Goal: Task Accomplishment & Management: Complete application form

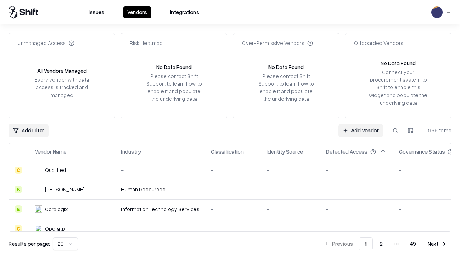
click at [361, 130] on link "Add Vendor" at bounding box center [360, 130] width 45 height 13
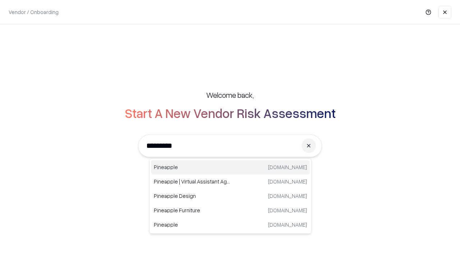
click at [230, 167] on div "Pineapple pineappleenergy.com" at bounding box center [230, 167] width 159 height 14
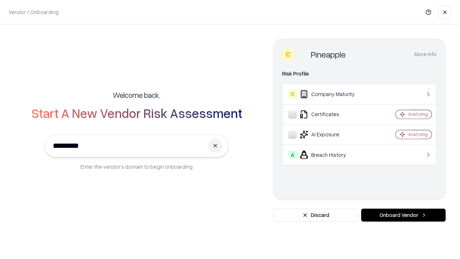
type input "*********"
click at [403, 215] on button "Onboard Vendor" at bounding box center [403, 214] width 84 height 13
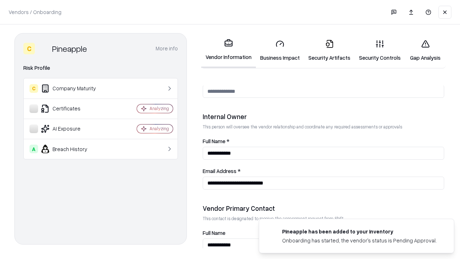
scroll to position [372, 0]
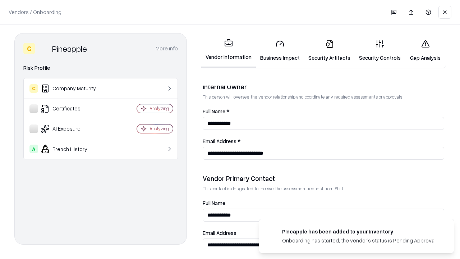
click at [329, 50] on link "Security Artifacts" at bounding box center [329, 50] width 51 height 33
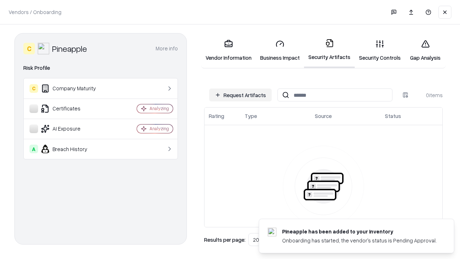
click at [240, 95] on button "Request Artifacts" at bounding box center [240, 94] width 63 height 13
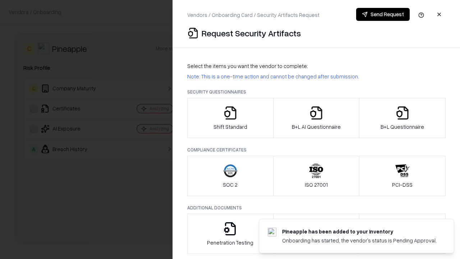
click at [402, 118] on icon "button" at bounding box center [402, 113] width 14 height 14
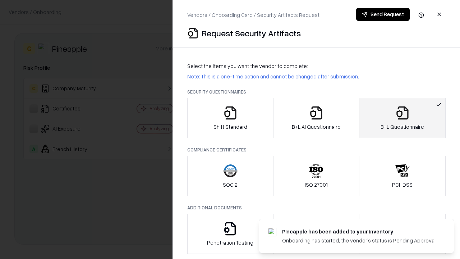
click at [316, 118] on icon "button" at bounding box center [316, 113] width 14 height 14
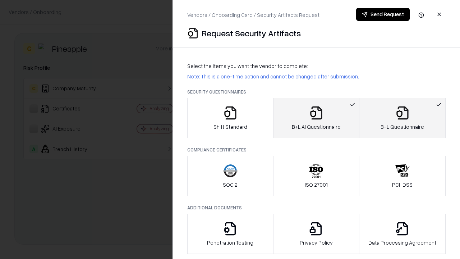
click at [383, 14] on button "Send Request" at bounding box center [383, 14] width 54 height 13
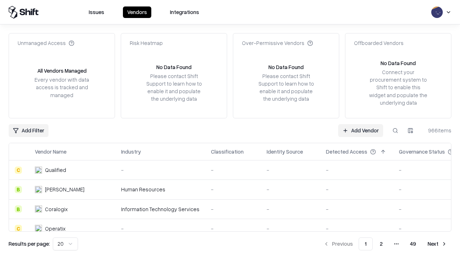
click at [395, 130] on button at bounding box center [395, 130] width 13 height 13
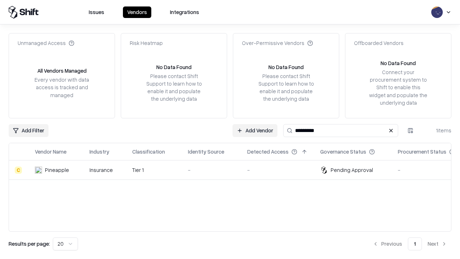
type input "*********"
click at [234, 170] on div "-" at bounding box center [212, 170] width 48 height 8
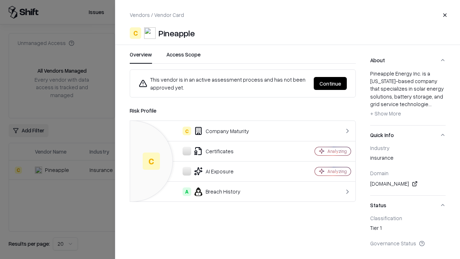
click at [330, 83] on button "Continue" at bounding box center [330, 83] width 33 height 13
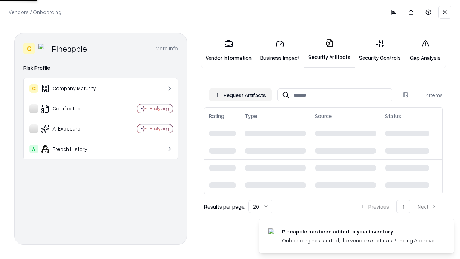
click at [425, 50] on link "Gap Analysis" at bounding box center [425, 50] width 41 height 33
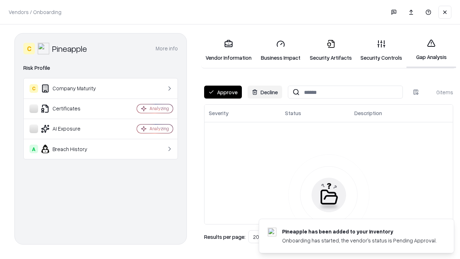
click at [223, 92] on button "Approve" at bounding box center [223, 92] width 38 height 13
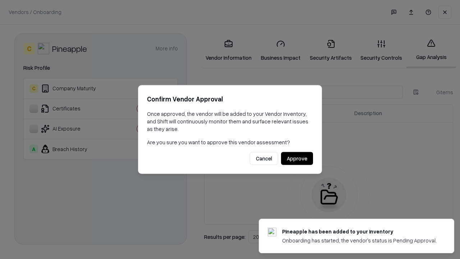
click at [297, 158] on button "Approve" at bounding box center [297, 158] width 32 height 13
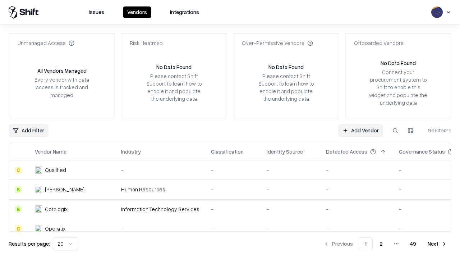
type input "*********"
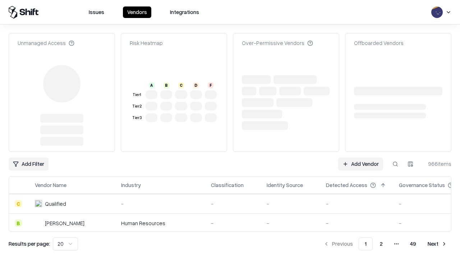
click at [361, 157] on link "Add Vendor" at bounding box center [360, 163] width 45 height 13
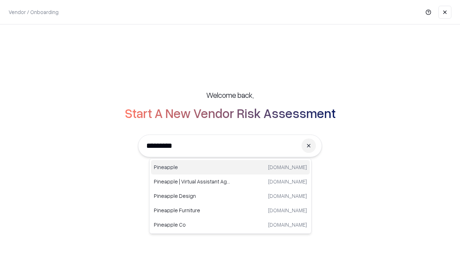
click at [230, 167] on div "Pineapple pineappleenergy.com" at bounding box center [230, 167] width 159 height 14
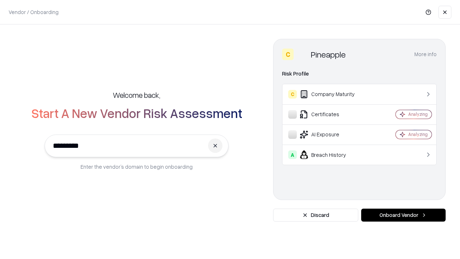
type input "*********"
click at [403, 215] on button "Onboard Vendor" at bounding box center [403, 214] width 84 height 13
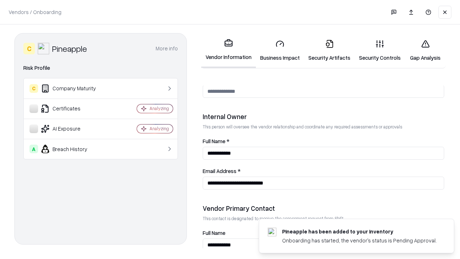
scroll to position [372, 0]
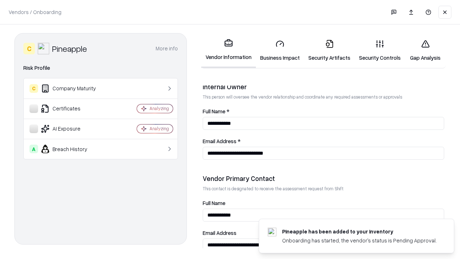
click at [425, 50] on link "Gap Analysis" at bounding box center [425, 50] width 41 height 33
